Goal: Book appointment/travel/reservation

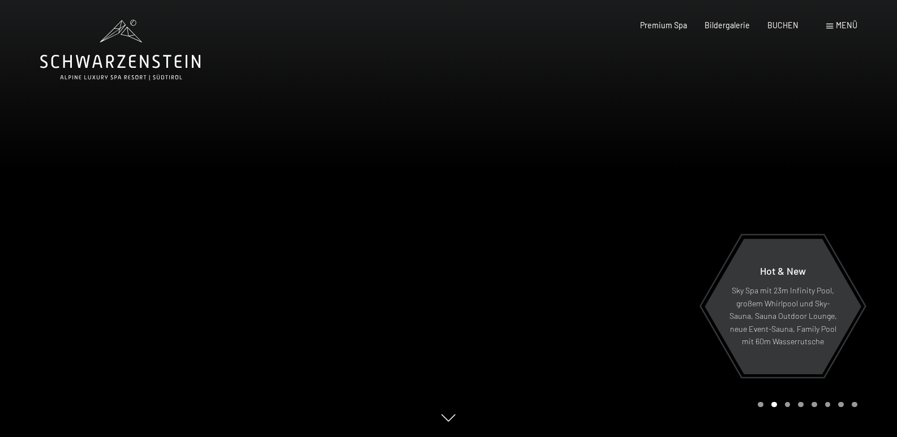
click at [828, 25] on span at bounding box center [829, 26] width 7 height 5
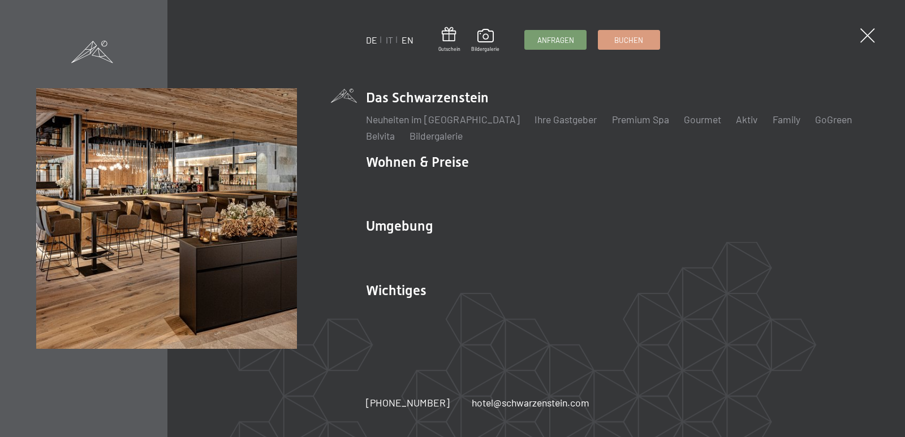
click at [410, 40] on link "EN" at bounding box center [408, 40] width 12 height 11
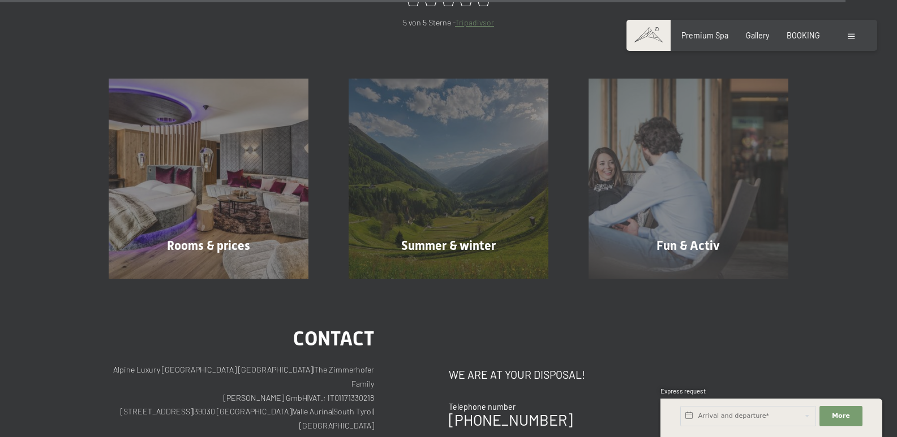
scroll to position [4632, 0]
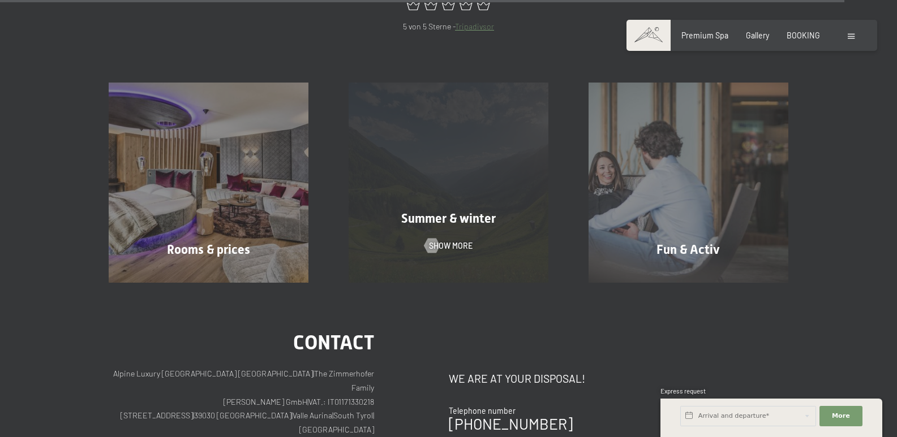
click at [445, 212] on span "Summer & winter" at bounding box center [448, 219] width 94 height 14
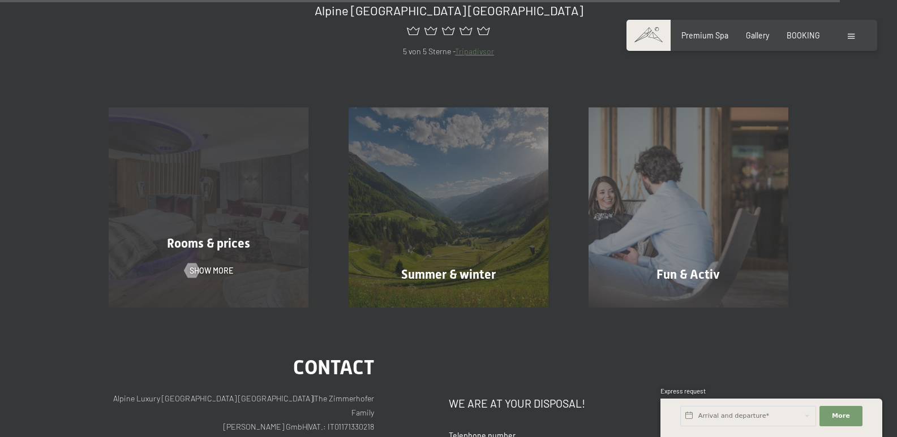
click at [194, 206] on div "Rooms & prices Show more" at bounding box center [209, 207] width 240 height 200
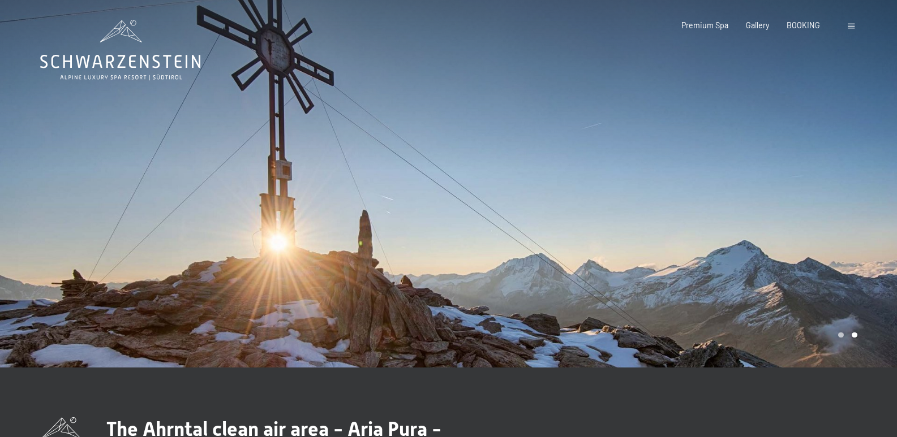
click at [613, 187] on div at bounding box center [673, 184] width 449 height 368
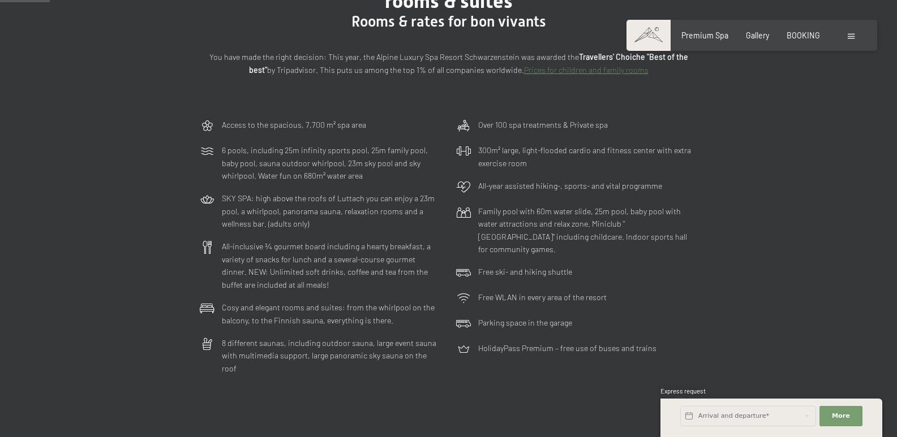
scroll to position [174, 0]
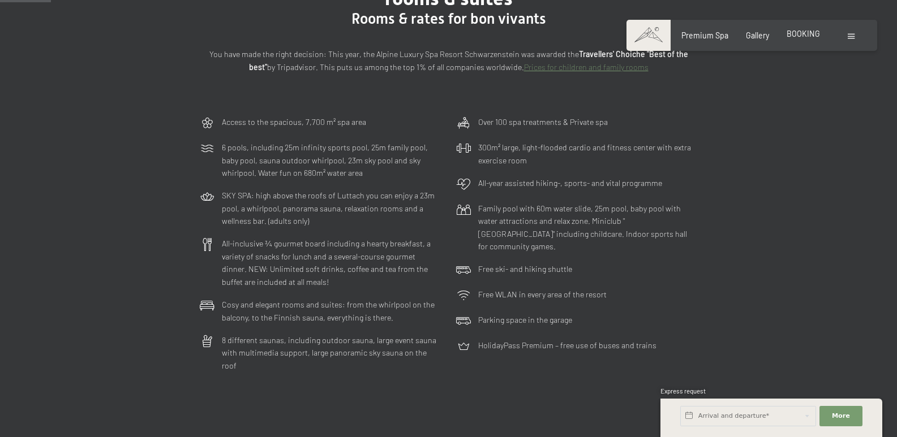
click at [795, 36] on span "BOOKING" at bounding box center [802, 34] width 33 height 10
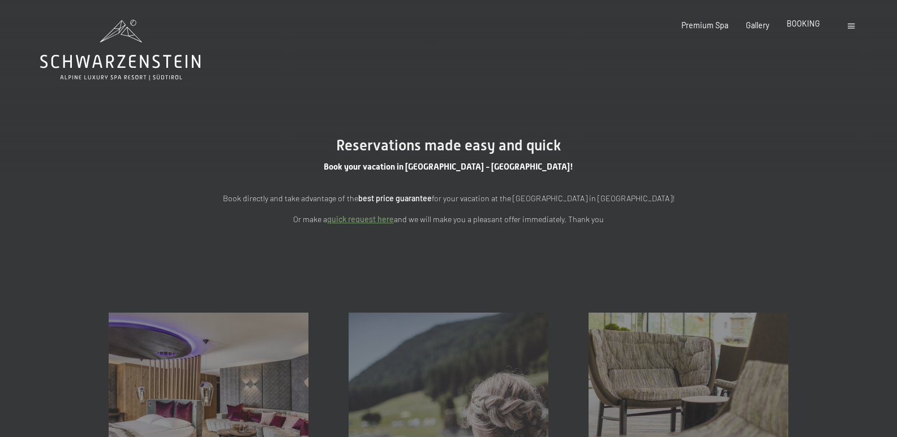
click at [798, 24] on span "BOOKING" at bounding box center [802, 24] width 33 height 10
click at [362, 221] on link "quick request here" at bounding box center [360, 219] width 67 height 10
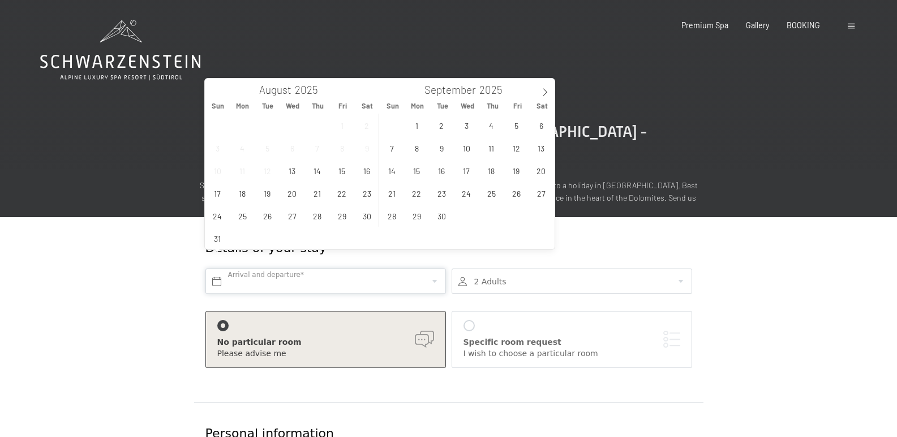
click at [287, 269] on input "text" at bounding box center [325, 281] width 240 height 25
click at [268, 191] on span "19" at bounding box center [267, 193] width 22 height 22
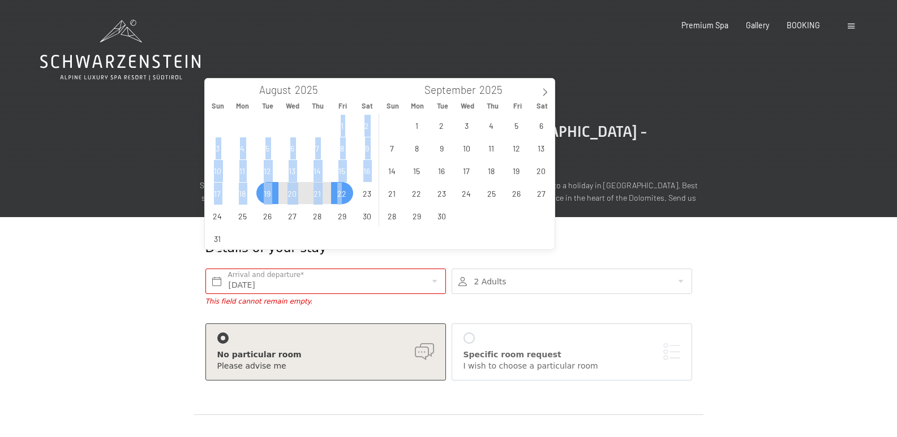
click at [341, 195] on span "22" at bounding box center [342, 193] width 22 height 22
type input "Tue. 19/08/2025 - Fri. 22/08/2025"
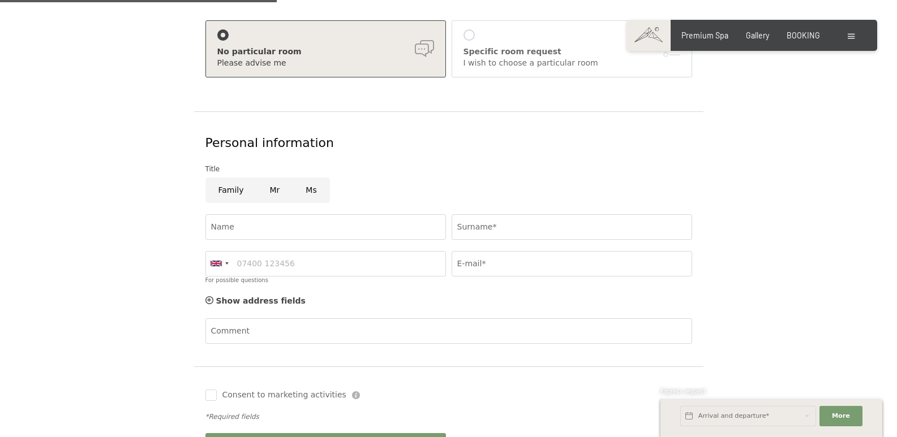
scroll to position [307, 0]
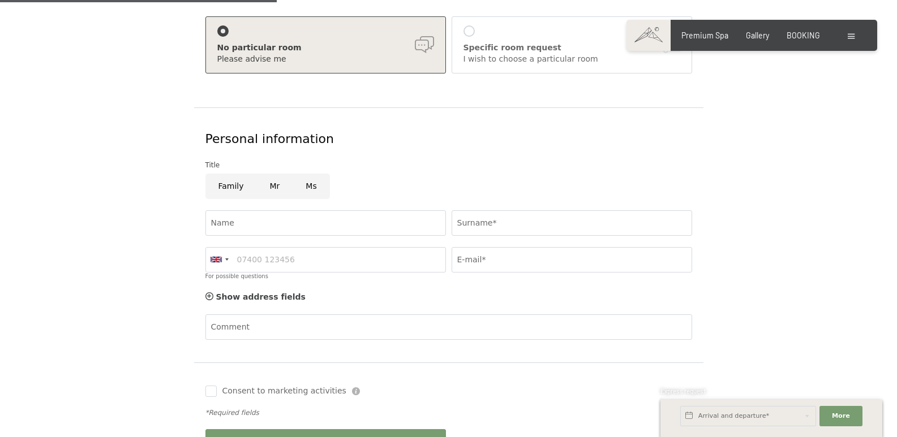
click at [274, 174] on input "Mr" at bounding box center [275, 186] width 36 height 25
radio input "true"
click at [241, 210] on input "Name" at bounding box center [325, 222] width 240 height 25
type input "John"
type input "Garry"
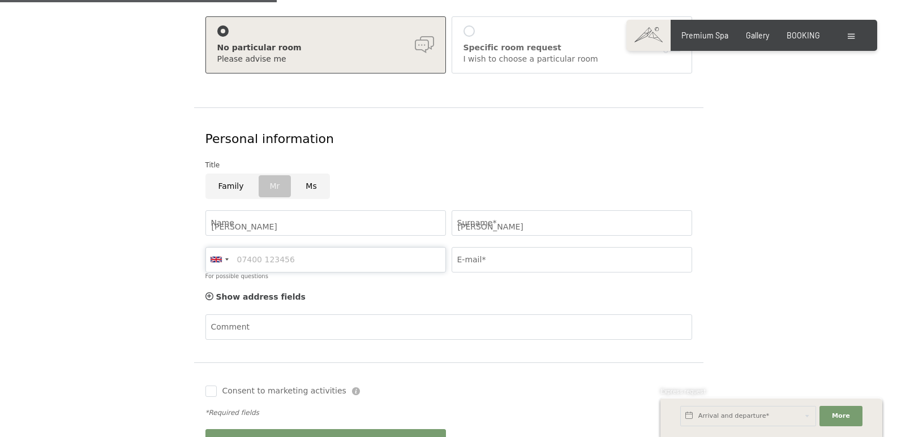
type input "07785522595"
type input "Johngarry@btinternet.com"
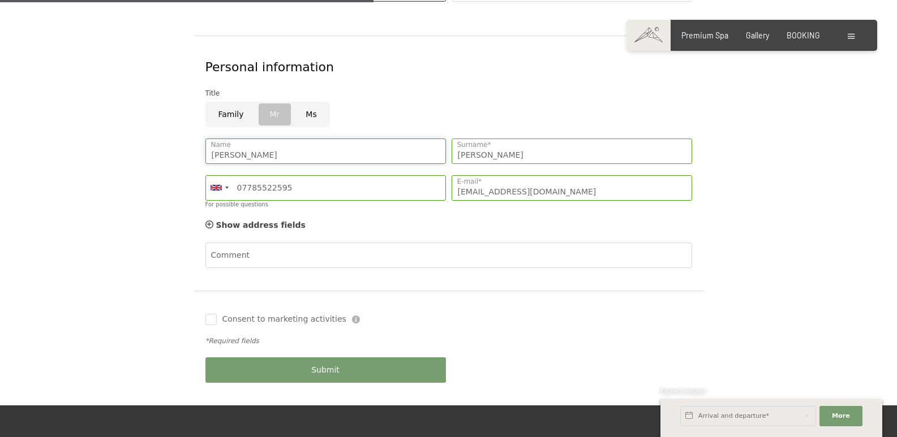
scroll to position [424, 0]
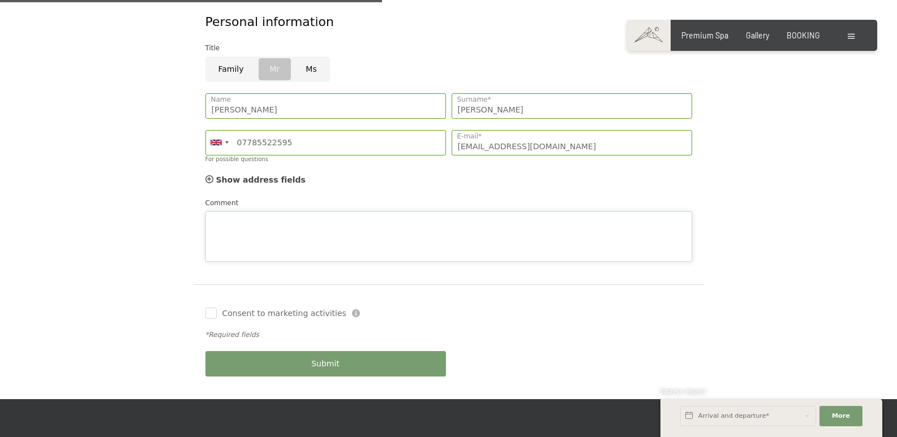
click at [257, 197] on div "Comment" at bounding box center [448, 229] width 487 height 65
click at [233, 212] on textarea "Hello, I stayed at your lovely hotel many years ago." at bounding box center [448, 237] width 487 height 51
click at [405, 212] on textarea "Hello, we stayed at your lovely hotel many years ago." at bounding box center [448, 237] width 487 height 51
click at [540, 212] on textarea "Hello, we stayed at your lovely hotel many years ago. We would like to visit ag…" at bounding box center [448, 237] width 487 height 51
click at [552, 212] on textarea "Hello, we stayed at your lovely hotel many years ago. We would like to visit ag…" at bounding box center [448, 237] width 487 height 51
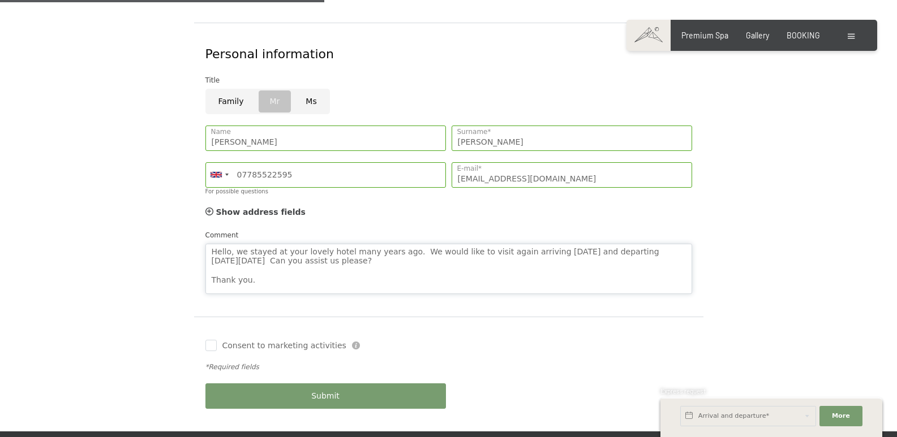
scroll to position [10, 0]
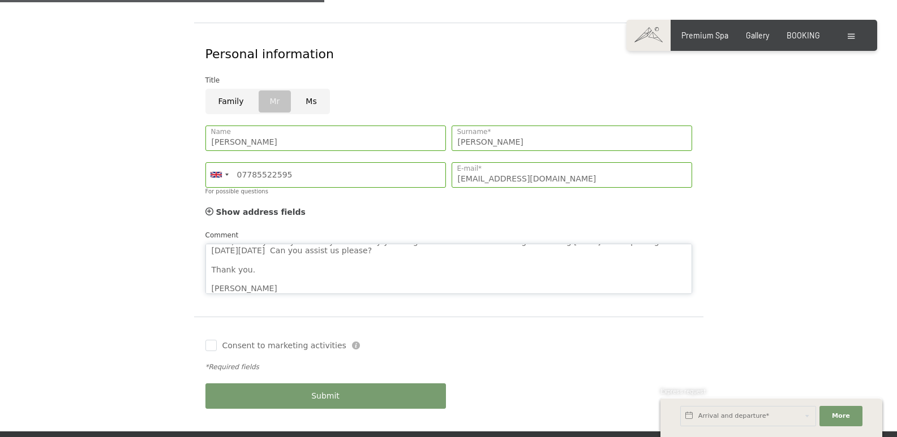
type textarea "Hello, we stayed at your lovely hotel many years ago. We would like to visit ag…"
click at [331, 384] on button "Submit" at bounding box center [325, 396] width 240 height 25
